Goal: Information Seeking & Learning: Learn about a topic

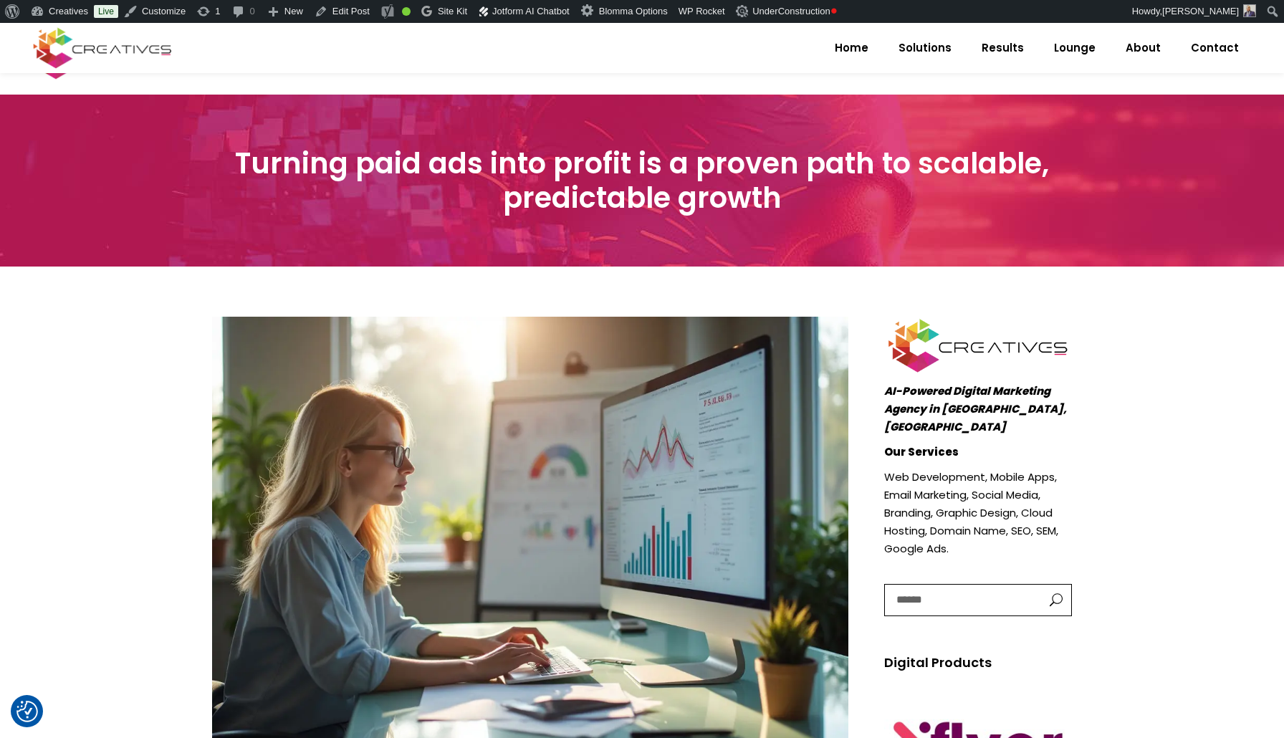
scroll to position [632, 0]
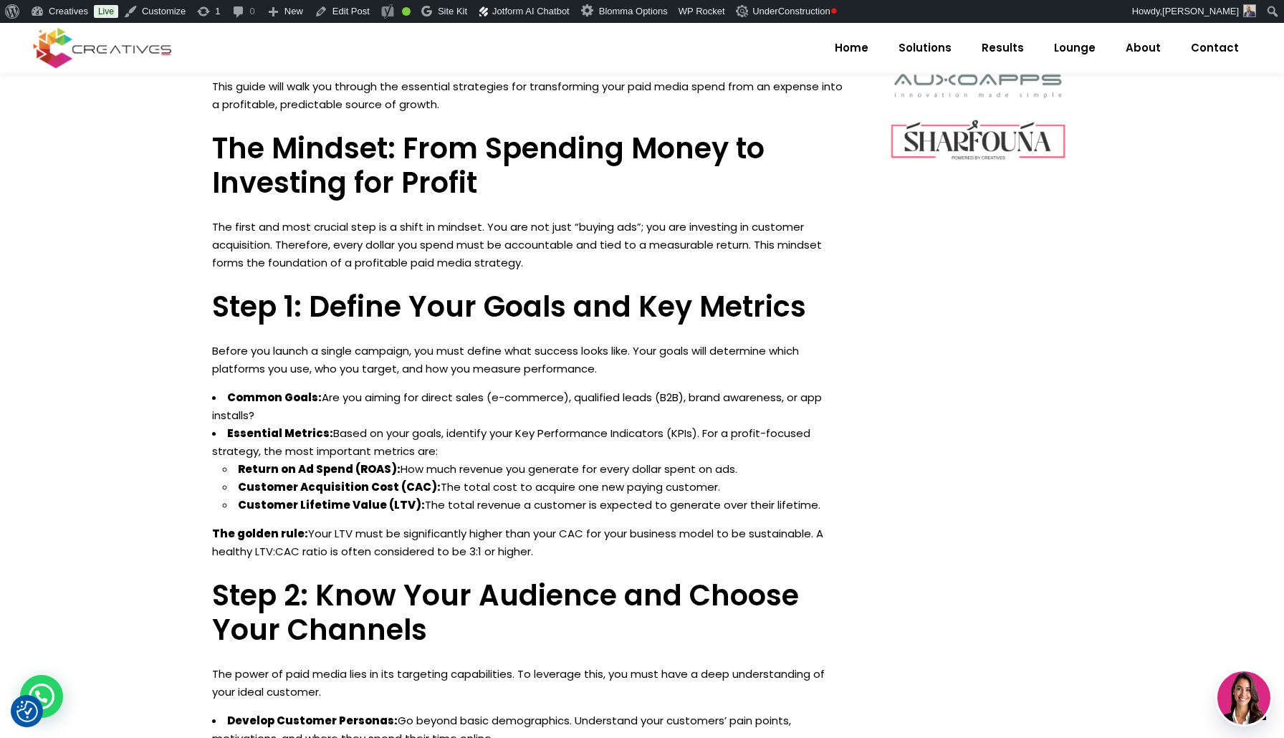
drag, startPoint x: 215, startPoint y: 249, endPoint x: 575, endPoint y: 737, distance: 606.5
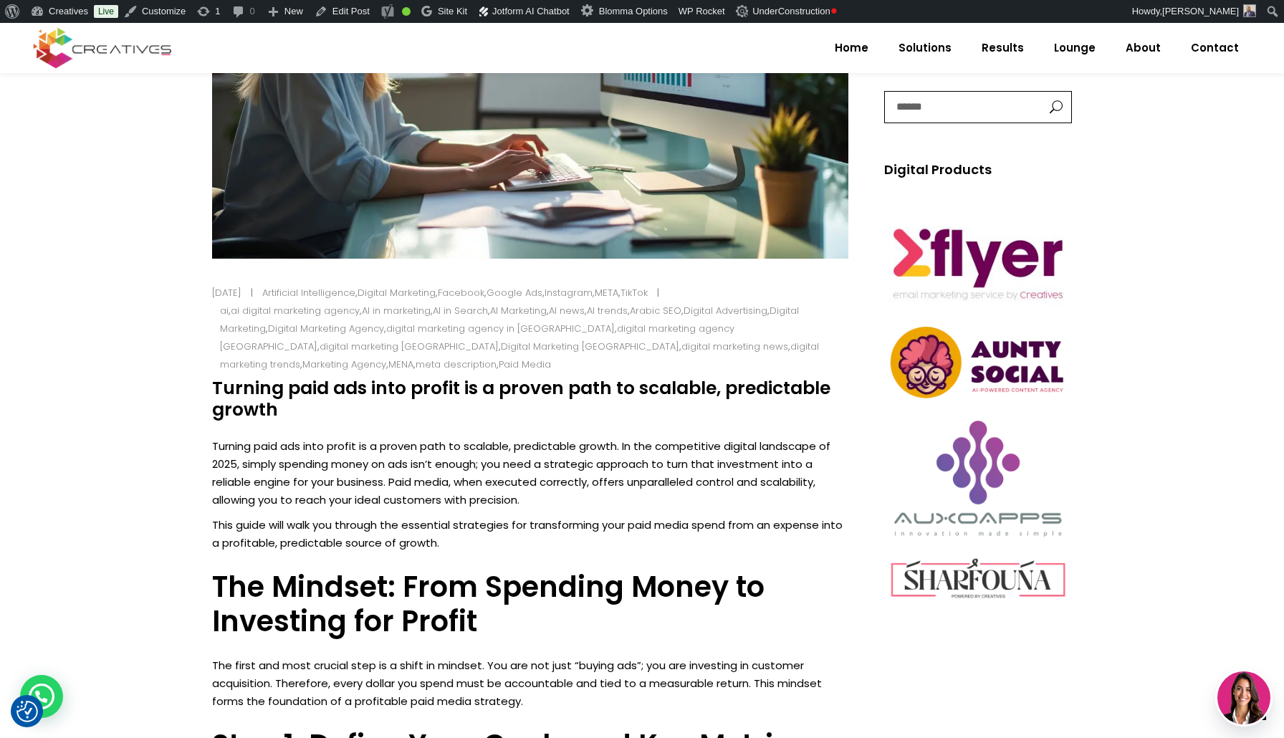
scroll to position [495, 0]
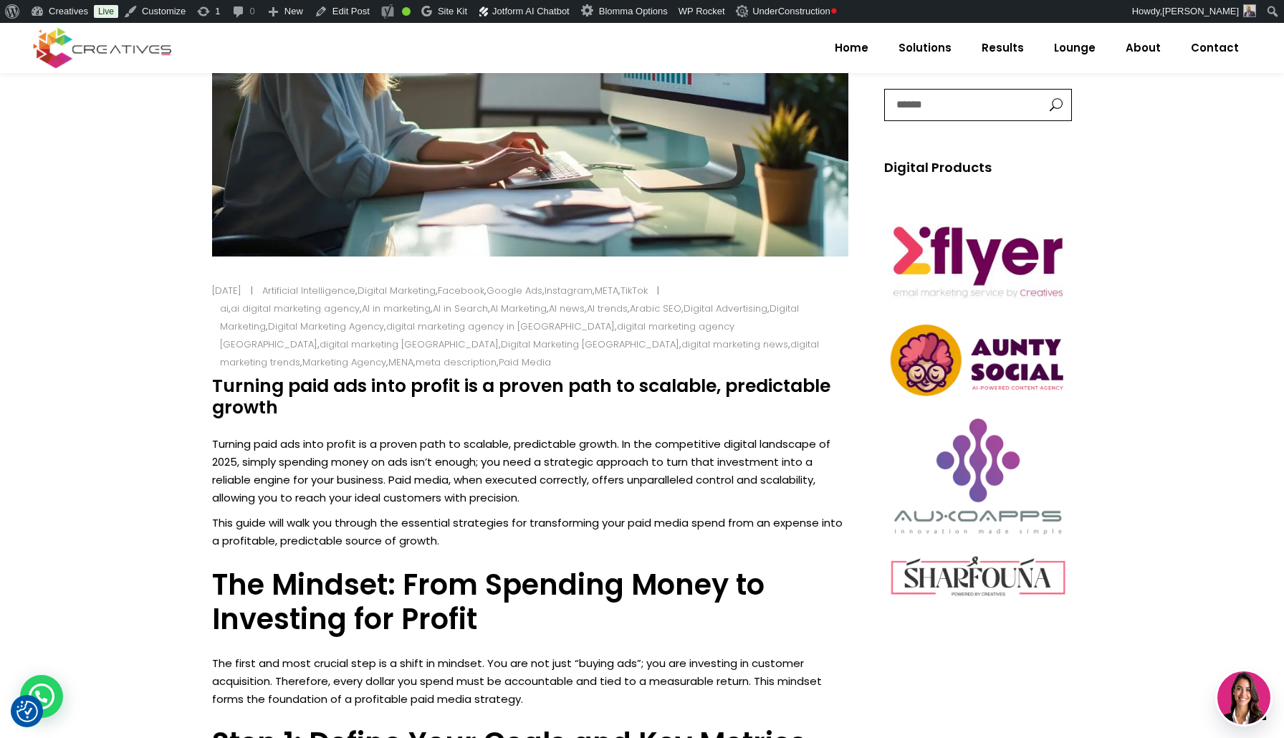
drag, startPoint x: 244, startPoint y: 403, endPoint x: 233, endPoint y: 397, distance: 12.2
click at [244, 402] on h4 "Turning paid ads into profit is a proven path to scalable, predictable growth" at bounding box center [530, 396] width 636 height 43
drag, startPoint x: 211, startPoint y: 382, endPoint x: 289, endPoint y: 400, distance: 79.6
click at [290, 403] on h4 "Turning paid ads into profit is a proven path to scalable, predictable growth" at bounding box center [530, 396] width 636 height 43
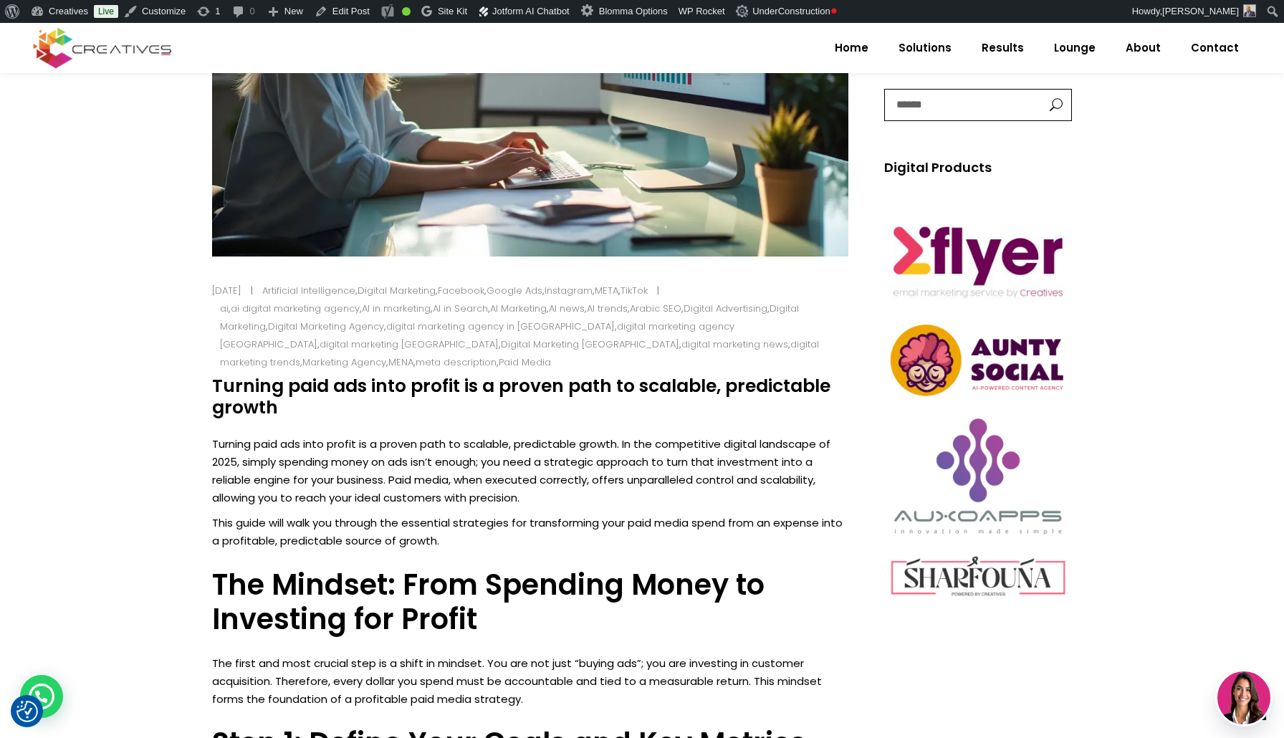
drag, startPoint x: 267, startPoint y: 408, endPoint x: 224, endPoint y: 390, distance: 46.3
click at [215, 391] on h4 "Turning paid ads into profit is a proven path to scalable, predictable growth" at bounding box center [530, 396] width 636 height 43
copy h4 "Turning paid ads into profit is a proven path to scalable, predictable growth"
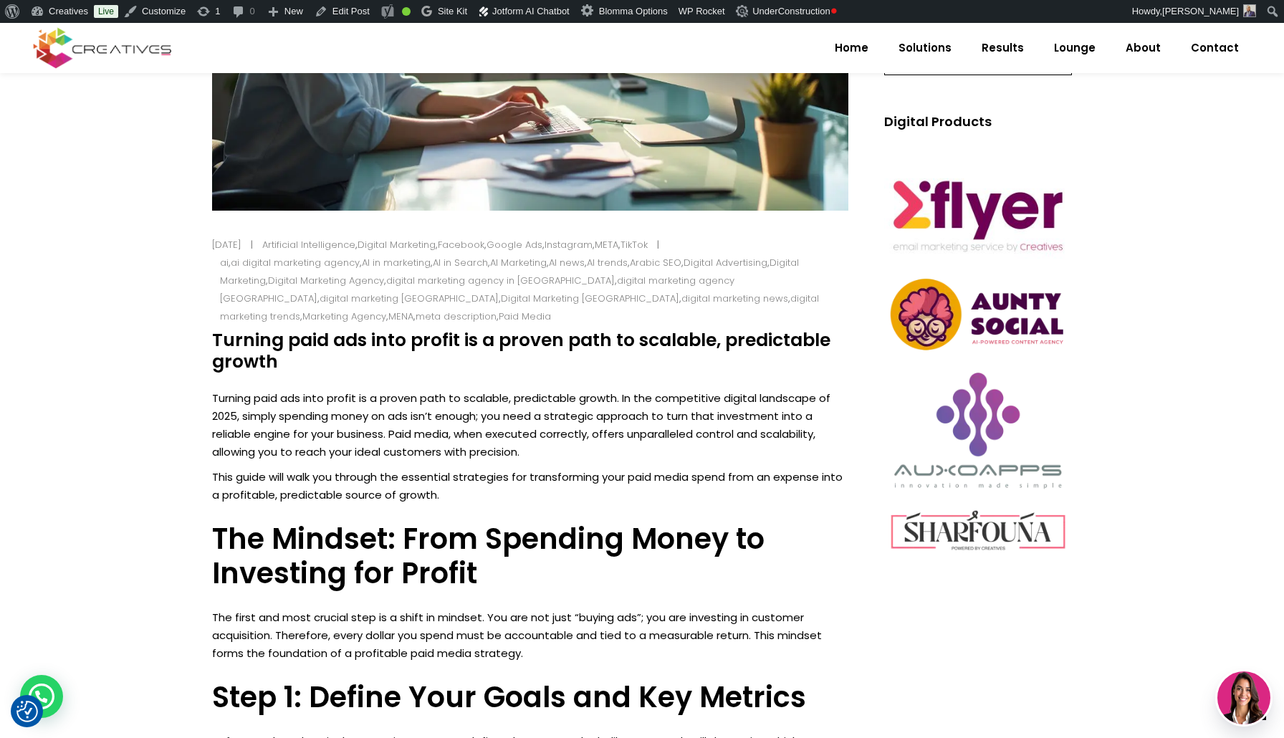
scroll to position [552, 0]
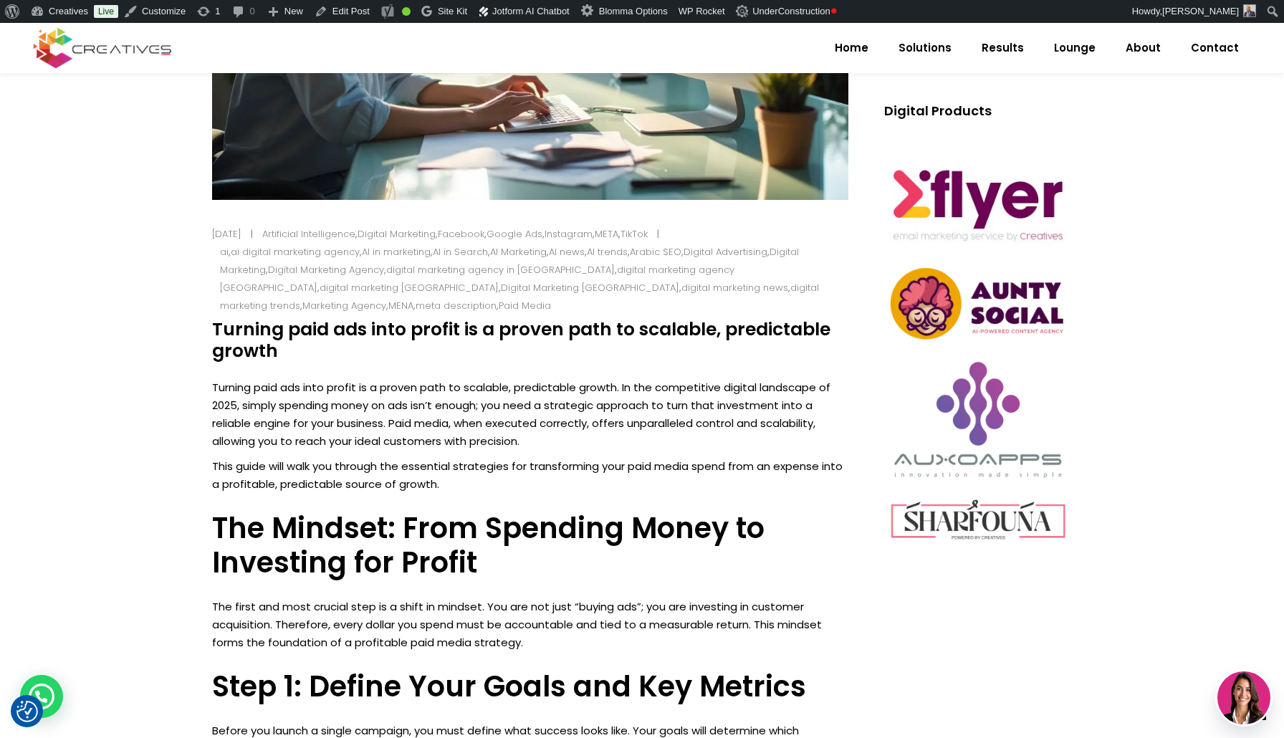
click at [224, 389] on p "Turning paid ads into profit is a proven path to scalable, predictable growth. …" at bounding box center [530, 414] width 636 height 72
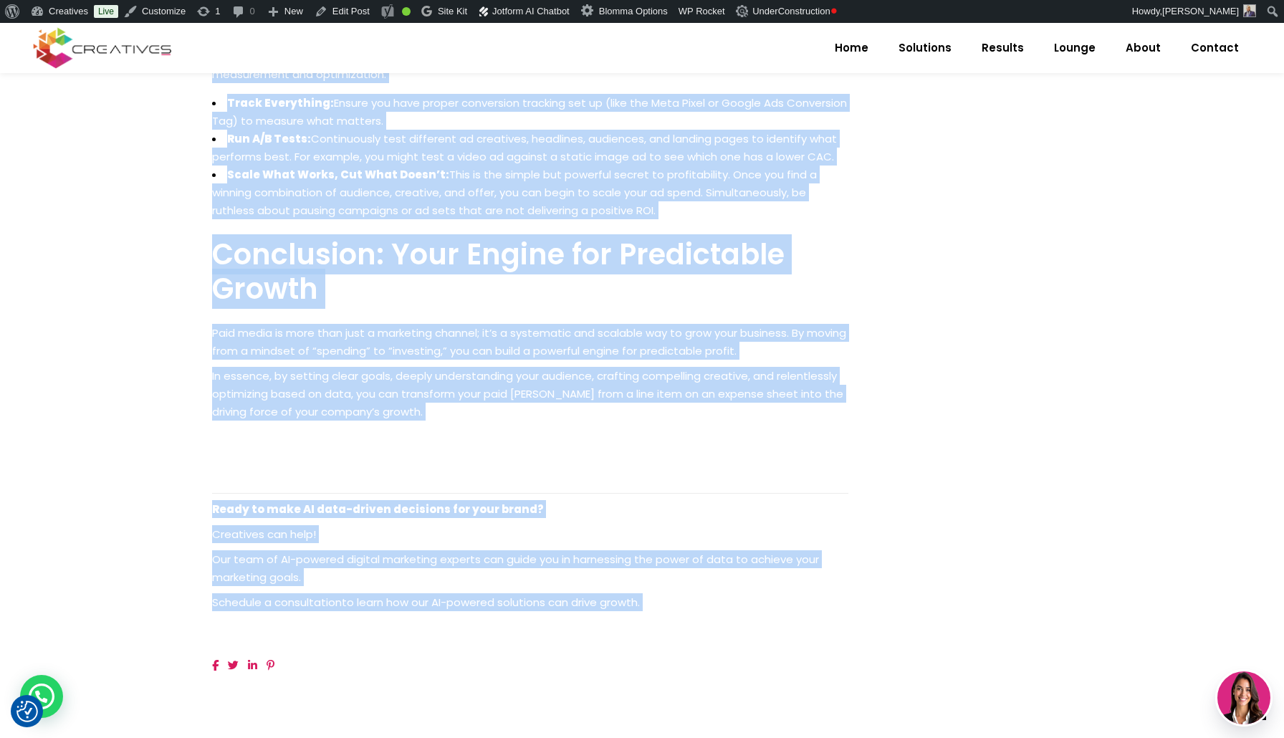
scroll to position [2158, 0]
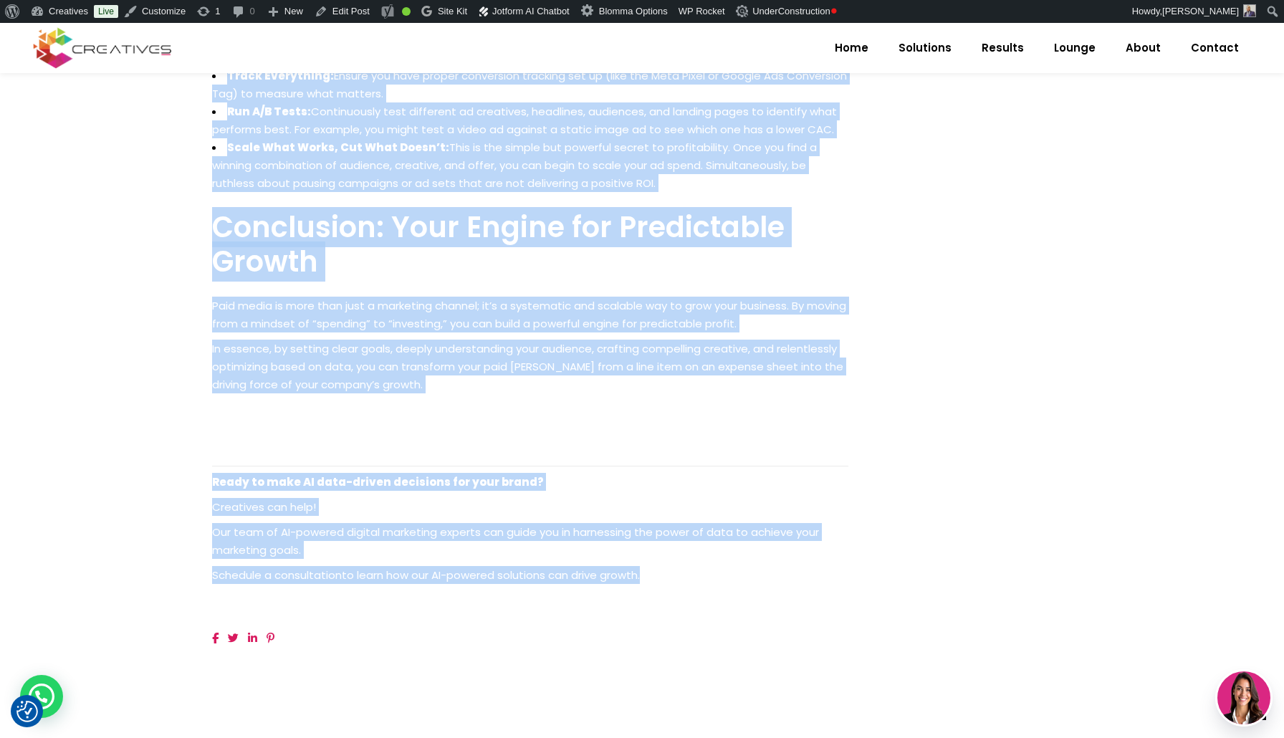
drag, startPoint x: 224, startPoint y: 389, endPoint x: 751, endPoint y: 573, distance: 557.8
copy div "Loremip dolo sit amet consec ad e seddoe temp in utlabore, etdoloremag aliqua. …"
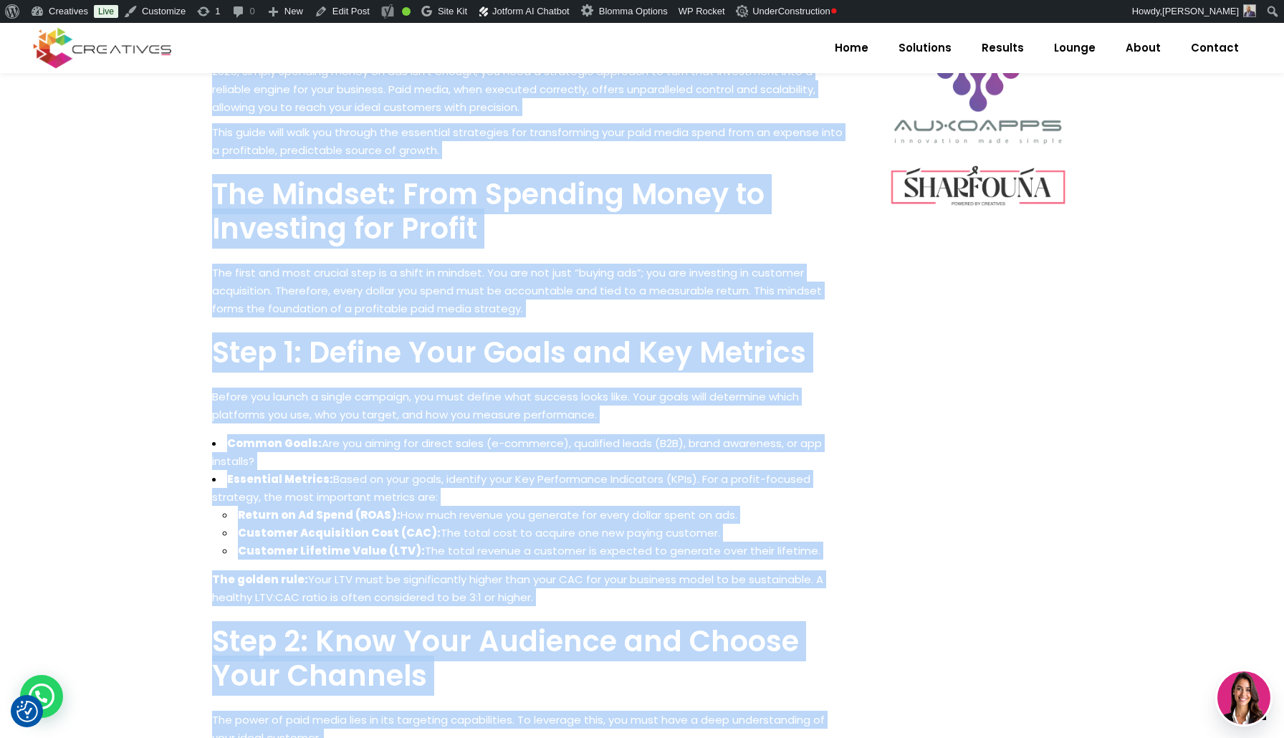
scroll to position [701, 0]
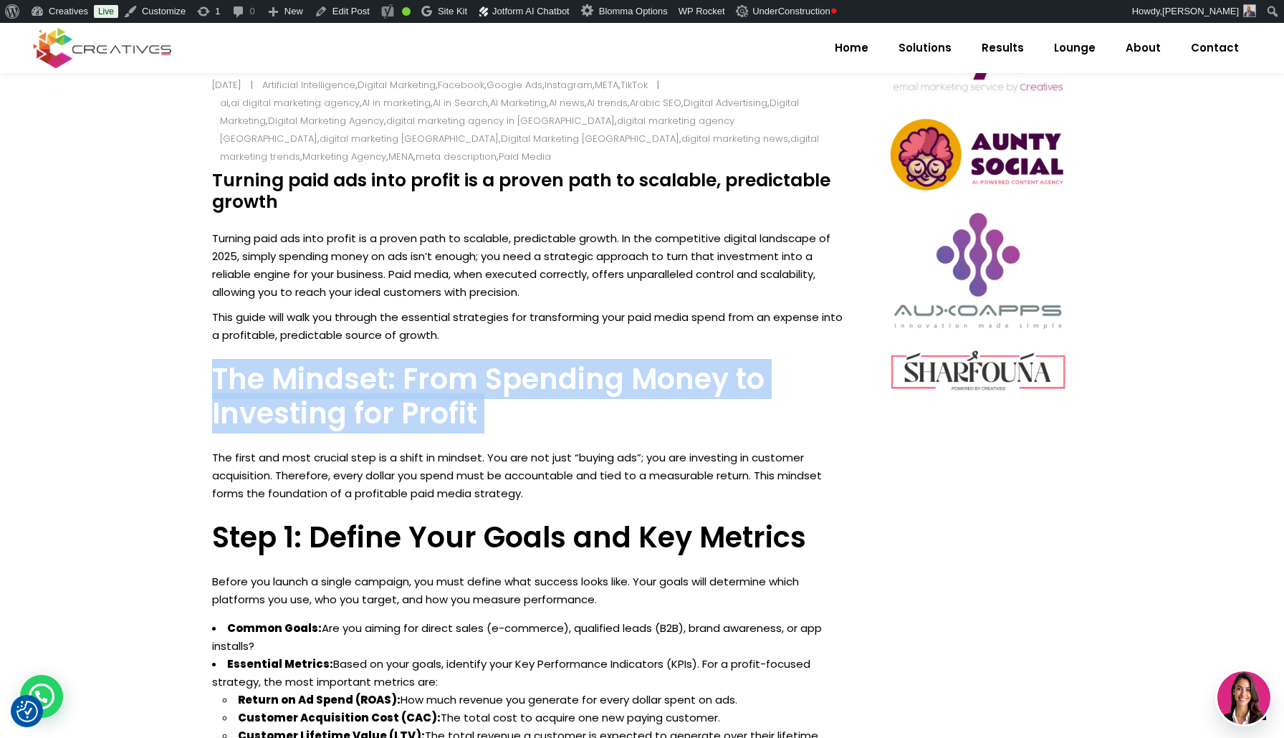
click at [441, 400] on h3 "The Mindset: From Spending Money to Investing for Profit" at bounding box center [530, 396] width 636 height 69
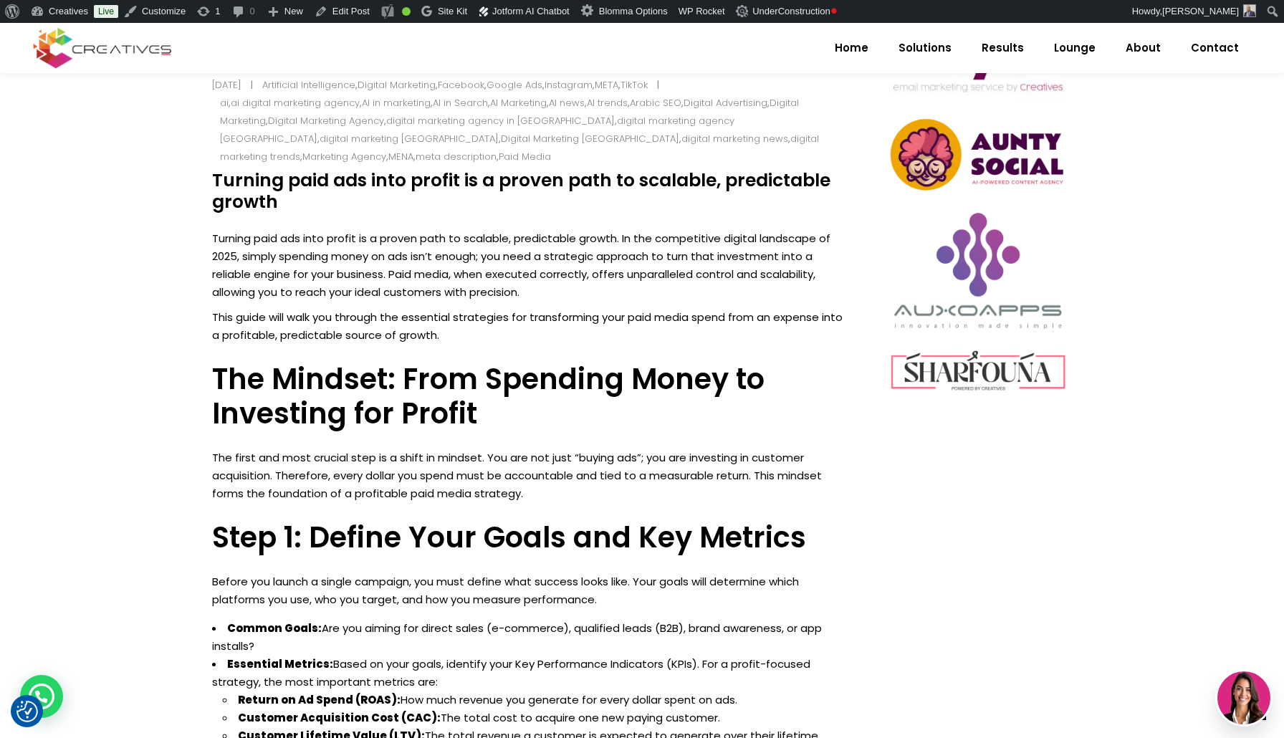
scroll to position [705, 0]
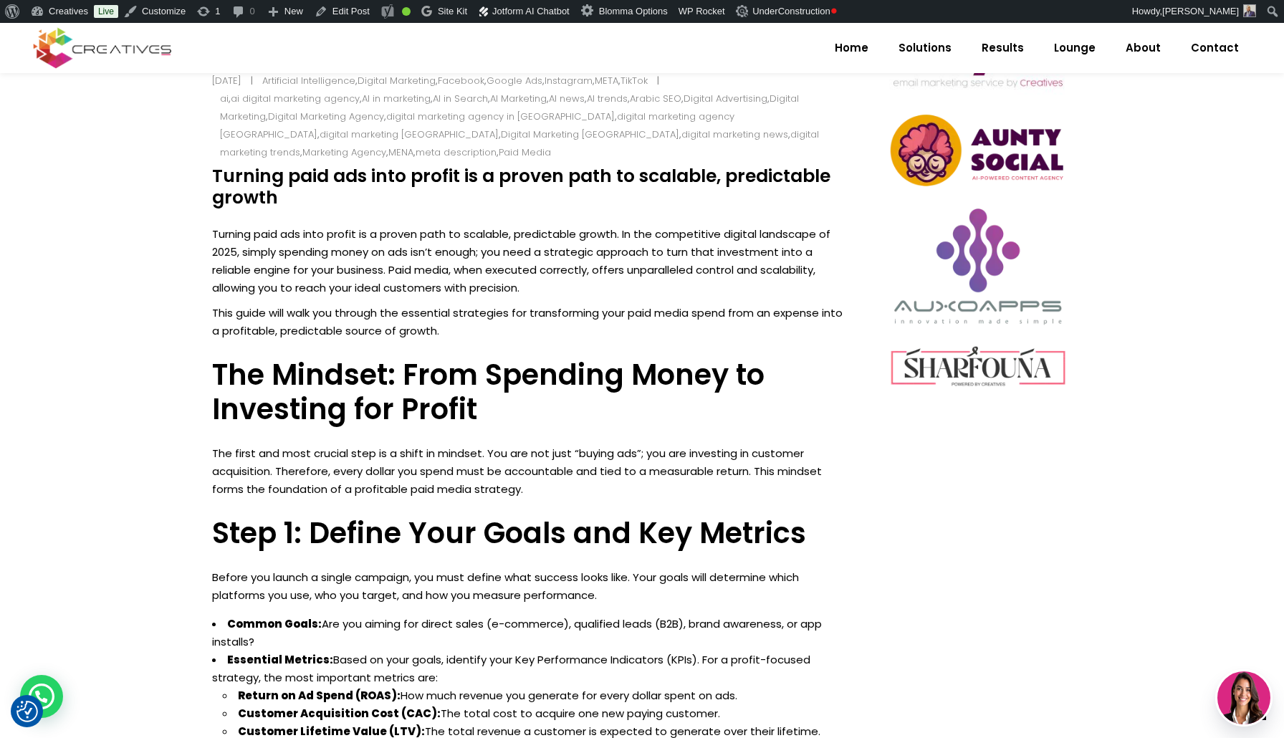
drag, startPoint x: 214, startPoint y: 178, endPoint x: 314, endPoint y: 196, distance: 101.1
click at [314, 196] on h4 "Turning paid ads into profit is a proven path to scalable, predictable growth" at bounding box center [530, 186] width 636 height 43
copy h4 "Turning paid ads into profit is a proven path to scalable, predictable growth"
click at [1085, 54] on span "Lounge" at bounding box center [1075, 47] width 42 height 37
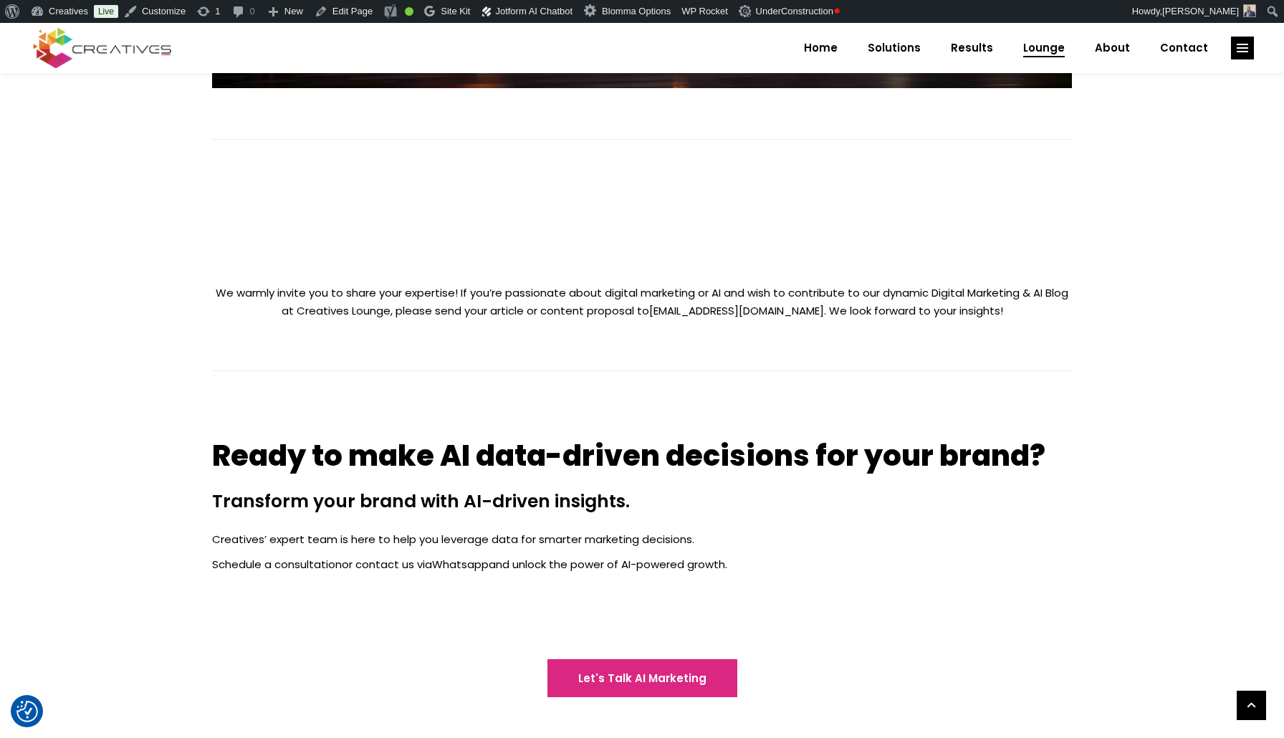
scroll to position [842, 0]
